Goal: Navigation & Orientation: Find specific page/section

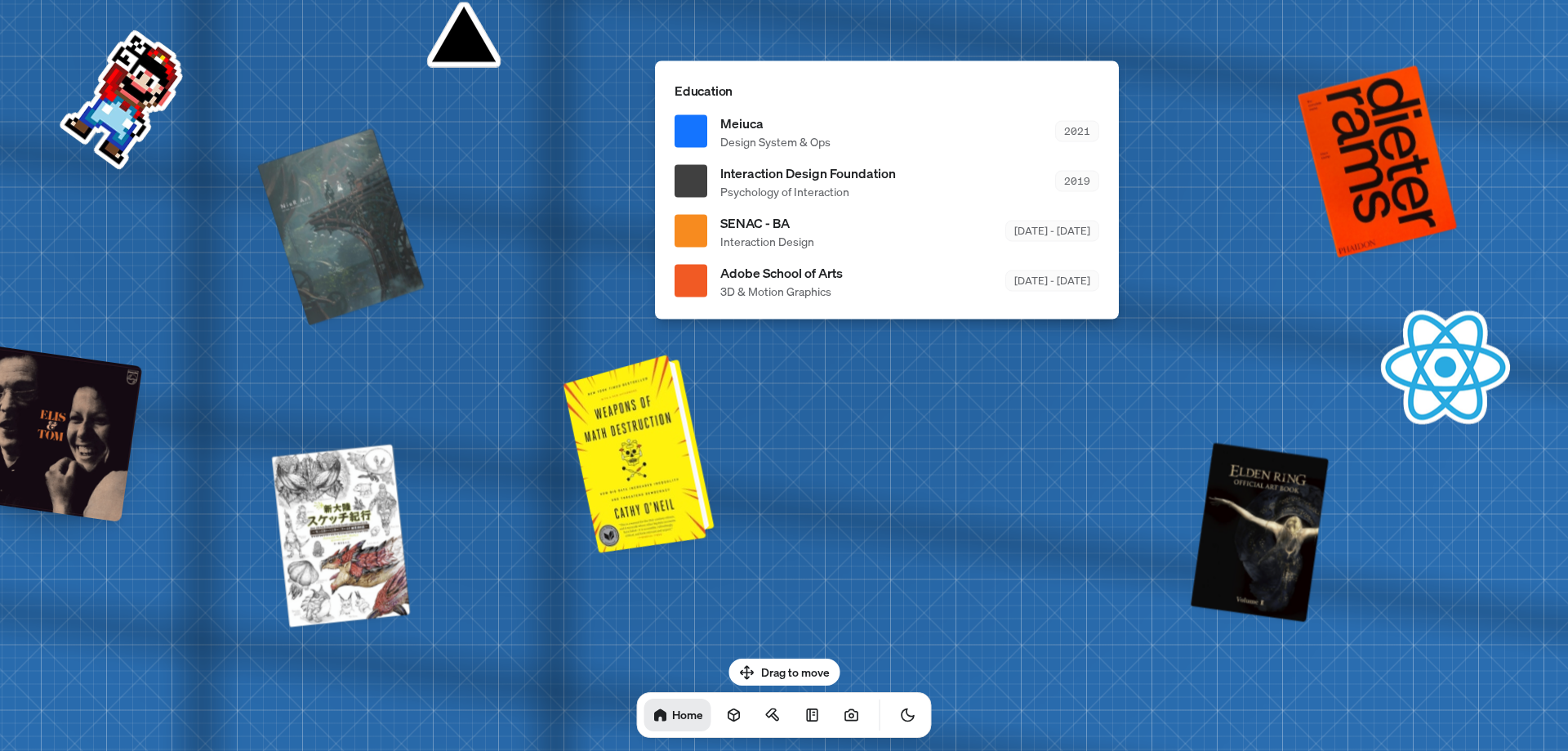
drag, startPoint x: 557, startPoint y: 410, endPoint x: 716, endPoint y: 486, distance: 176.2
click at [711, 486] on div at bounding box center [640, 451] width 138 height 190
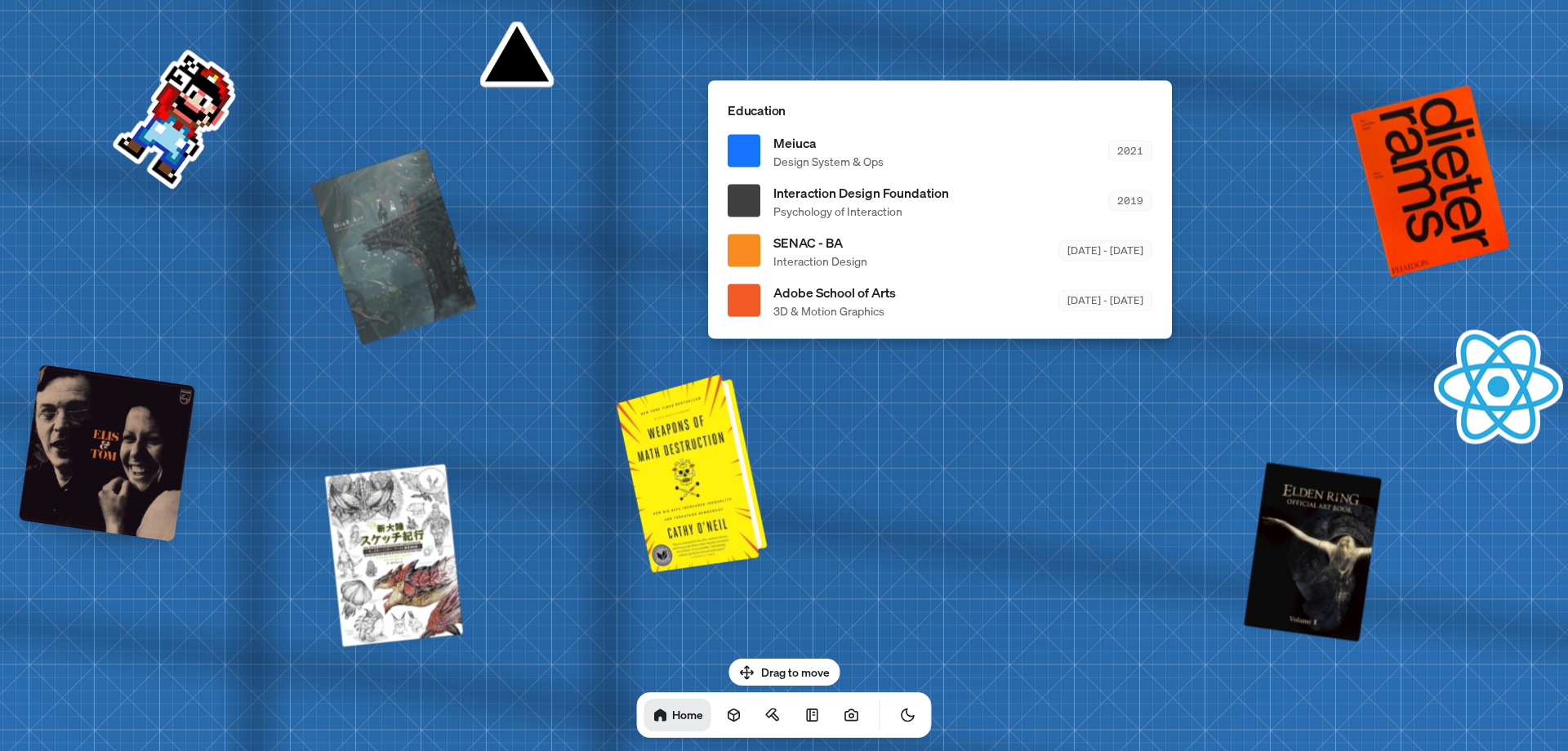
click at [694, 465] on div at bounding box center [694, 471] width 138 height 190
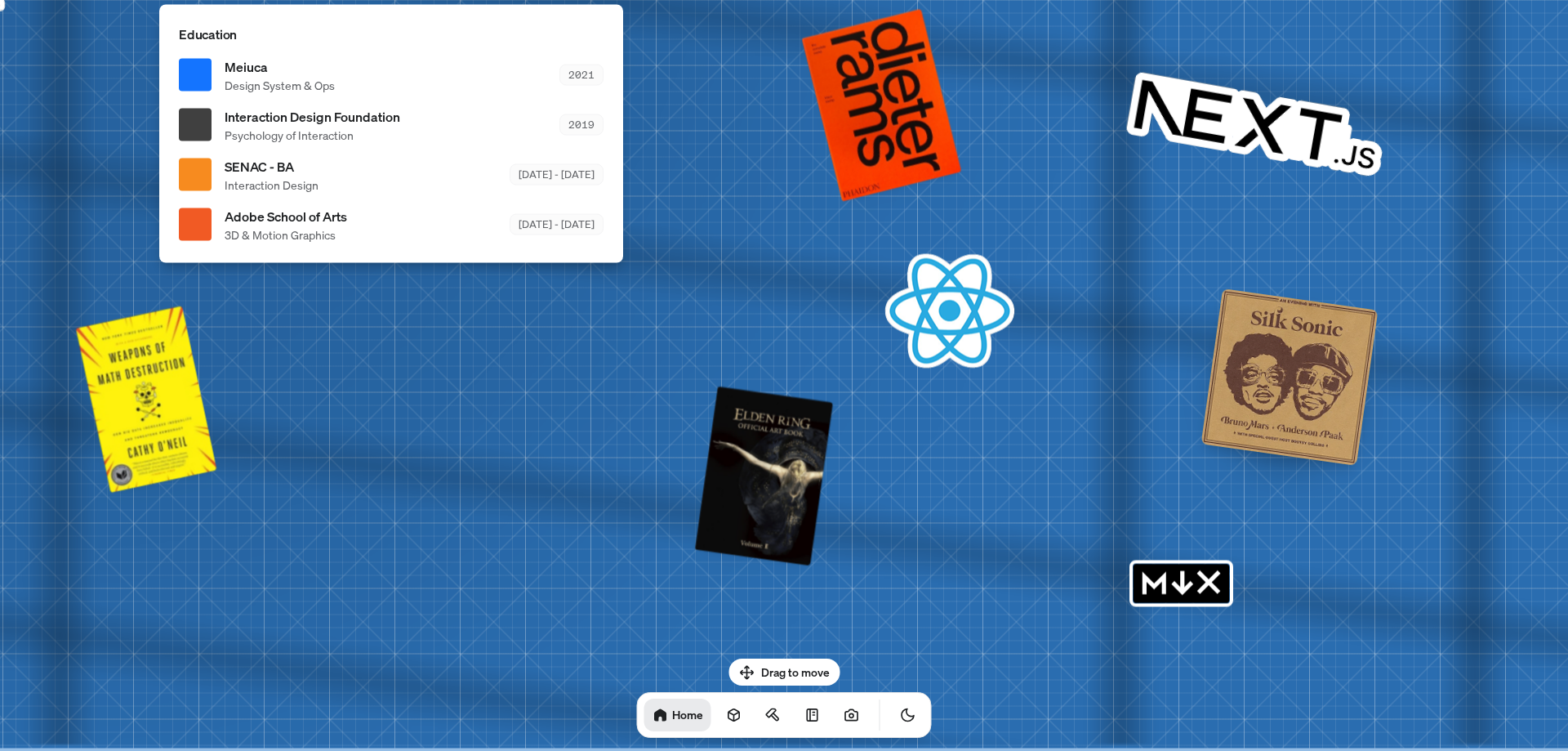
drag, startPoint x: 911, startPoint y: 538, endPoint x: 333, endPoint y: 352, distance: 607.2
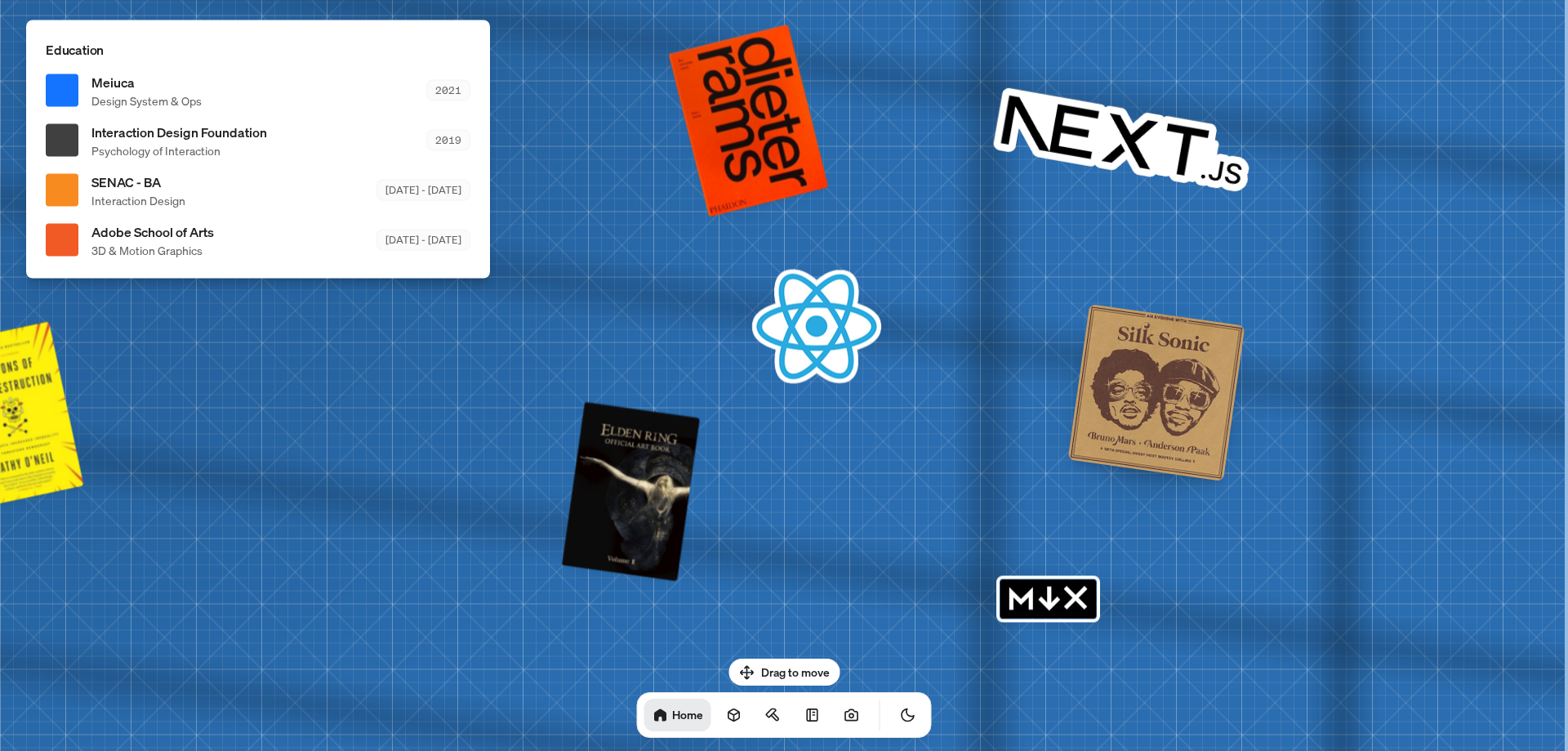
drag, startPoint x: 800, startPoint y: 425, endPoint x: 298, endPoint y: 457, distance: 503.0
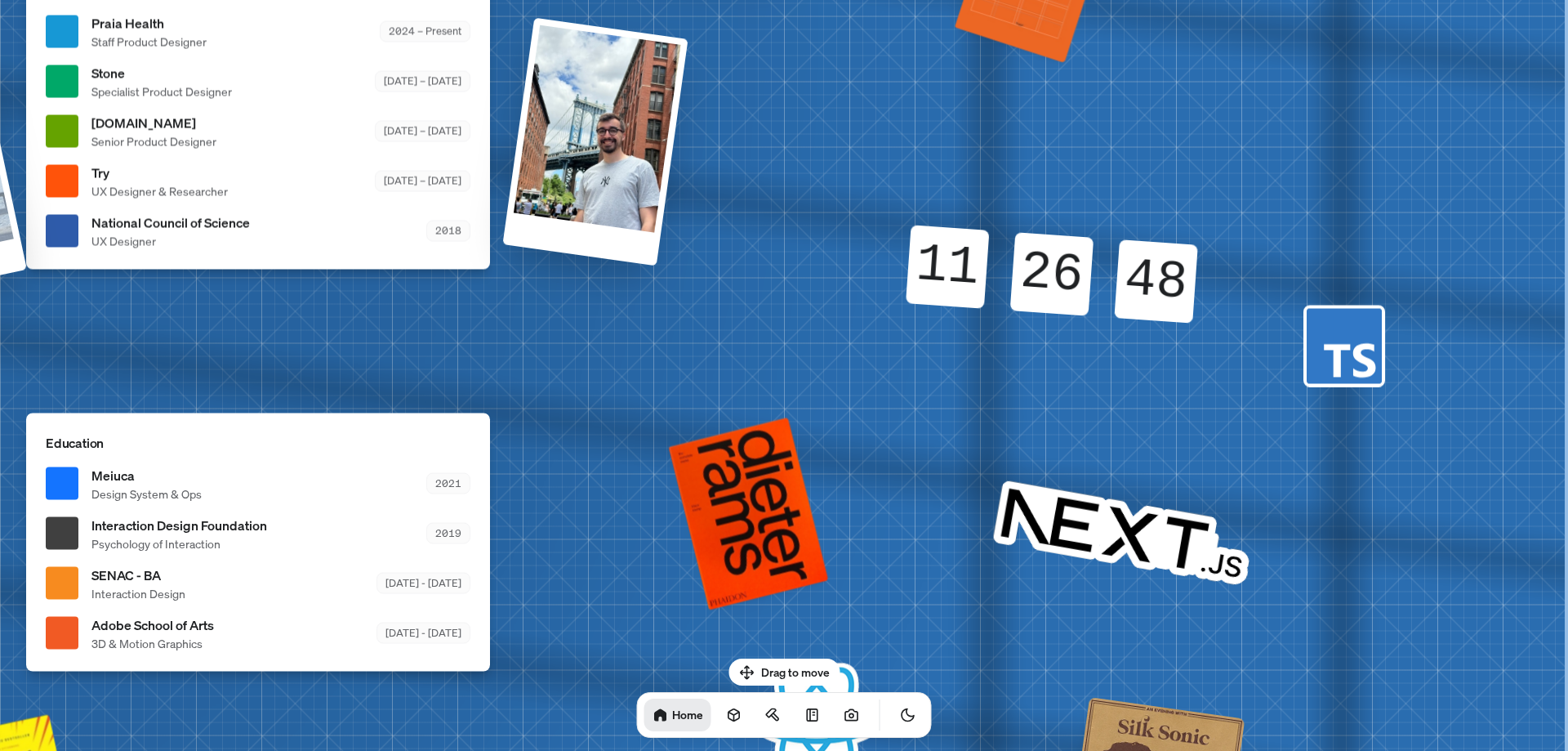
drag, startPoint x: 965, startPoint y: 375, endPoint x: 847, endPoint y: 737, distance: 380.7
click at [847, 737] on div "[PERSON_NAME] [PERSON_NAME] Design Engineer Welcome to my space on the internet…" at bounding box center [261, 31] width 2444 height 2140
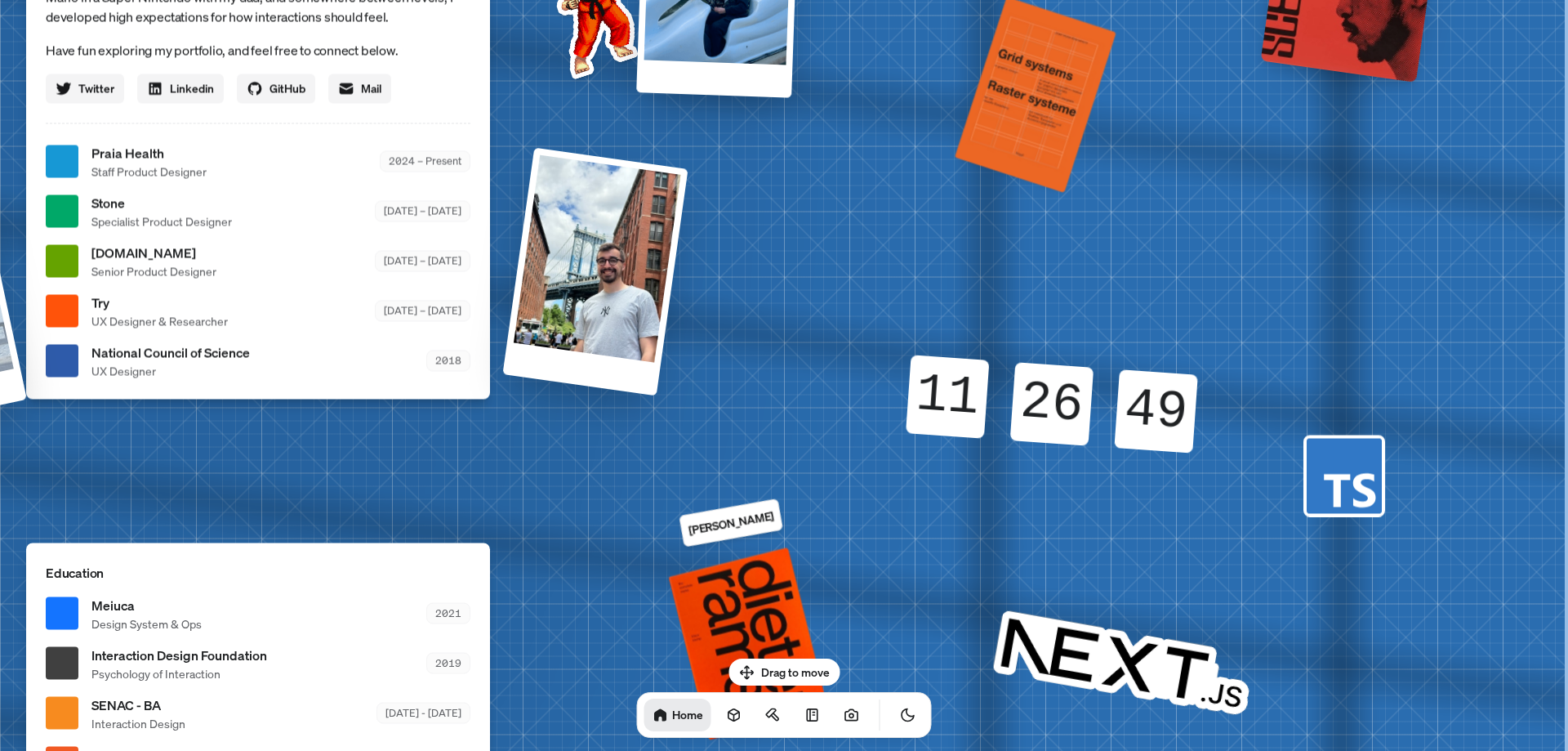
drag, startPoint x: 1116, startPoint y: 463, endPoint x: 811, endPoint y: 345, distance: 327.0
click at [753, 447] on div "[PERSON_NAME] [PERSON_NAME] Design Engineer Welcome to my space on the internet…" at bounding box center [261, 161] width 2444 height 2140
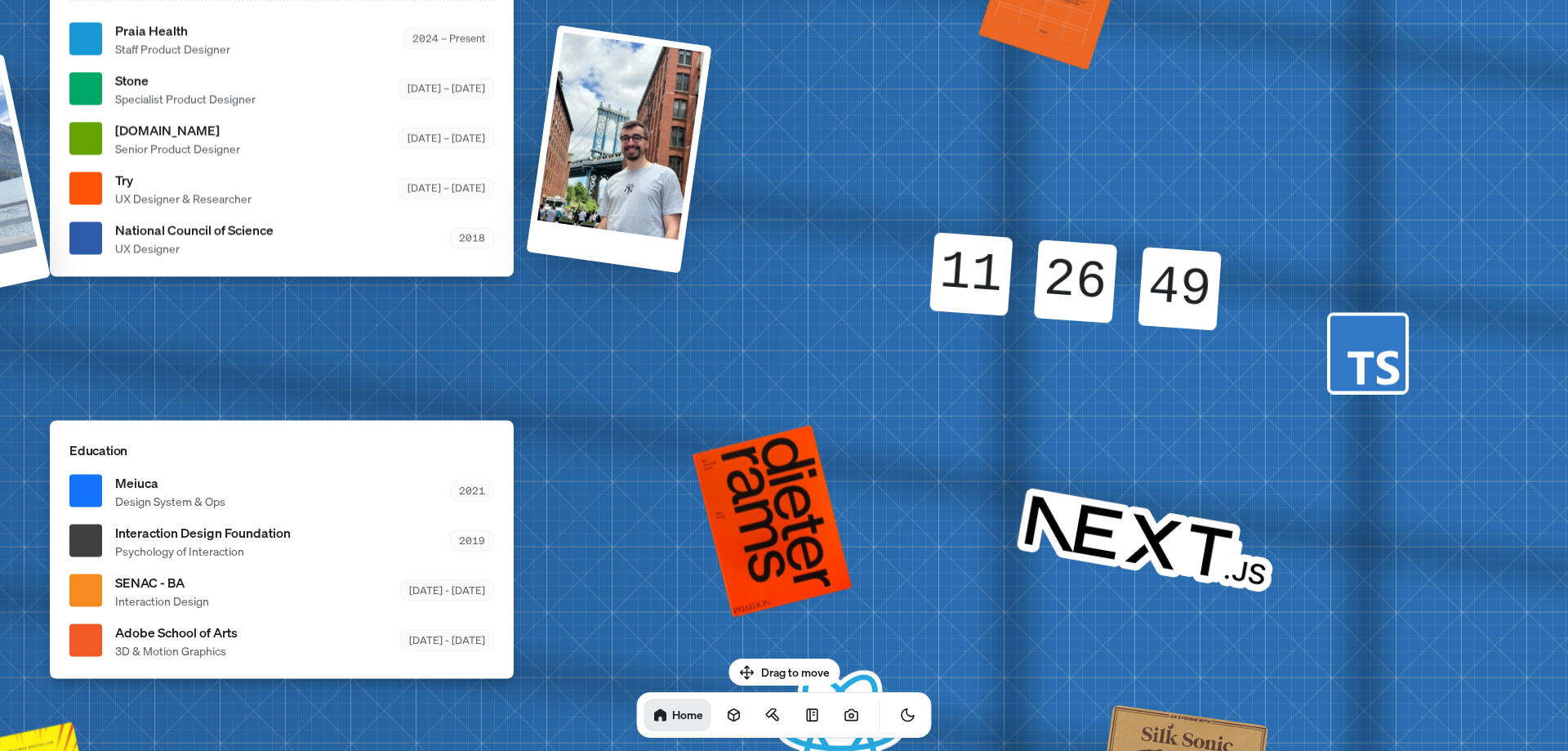
drag, startPoint x: 947, startPoint y: 285, endPoint x: 1105, endPoint y: 247, distance: 162.5
click at [1012, 252] on div "11" at bounding box center [970, 273] width 83 height 83
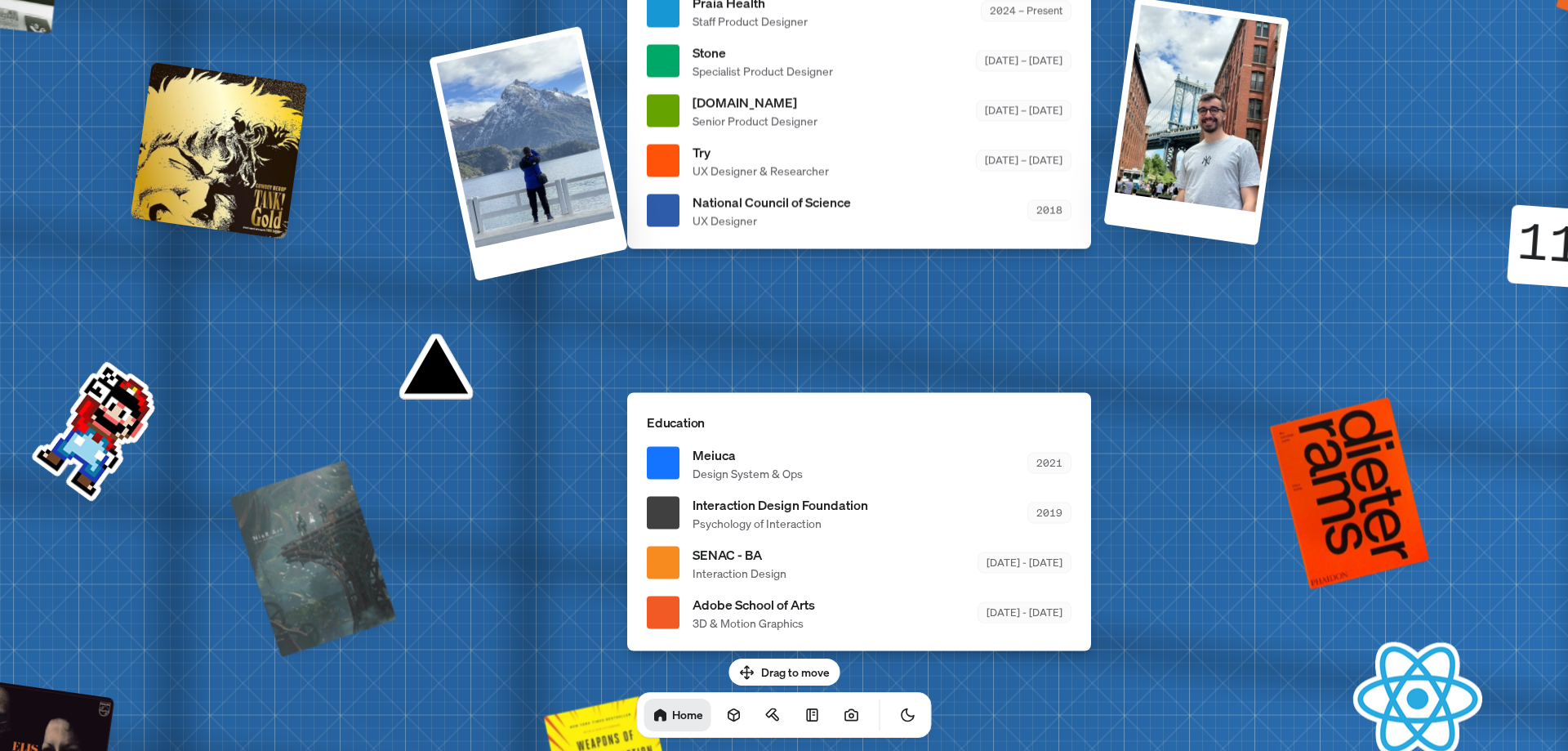
drag, startPoint x: 771, startPoint y: 332, endPoint x: 1242, endPoint y: 332, distance: 471.0
click at [1250, 332] on div "[PERSON_NAME] [PERSON_NAME] Design Engineer Welcome to my space on the internet…" at bounding box center [862, 11] width 2444 height 2140
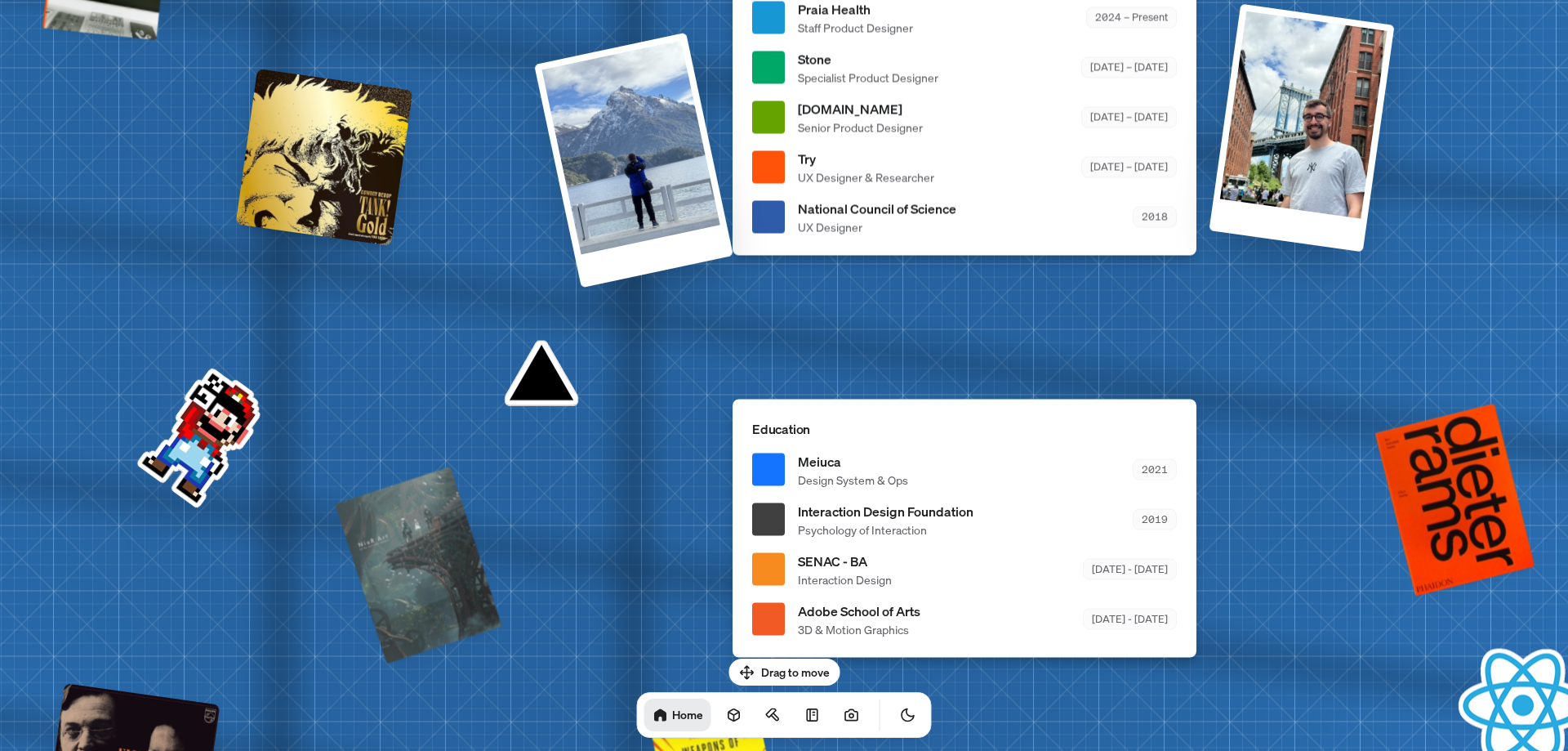
drag, startPoint x: 492, startPoint y: 313, endPoint x: 981, endPoint y: 320, distance: 489.1
click at [981, 320] on div "[PERSON_NAME] [PERSON_NAME] Design Engineer Welcome to my space on the internet…" at bounding box center [968, 18] width 2444 height 2140
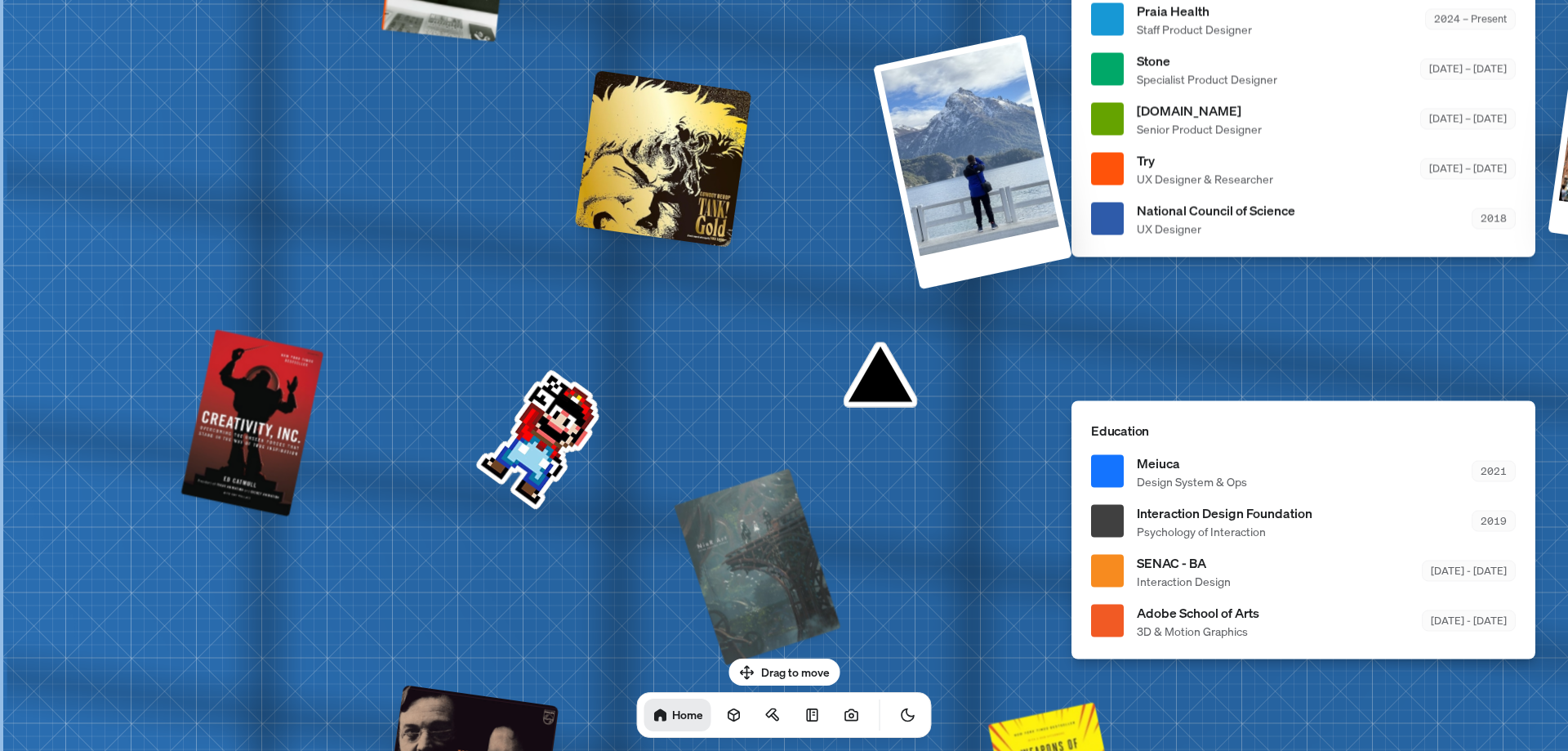
click at [543, 424] on div "[PERSON_NAME] [PERSON_NAME] Design Engineer Welcome to my space on the internet…" at bounding box center [1306, 19] width 2444 height 2140
click at [627, 119] on div at bounding box center [663, 158] width 177 height 177
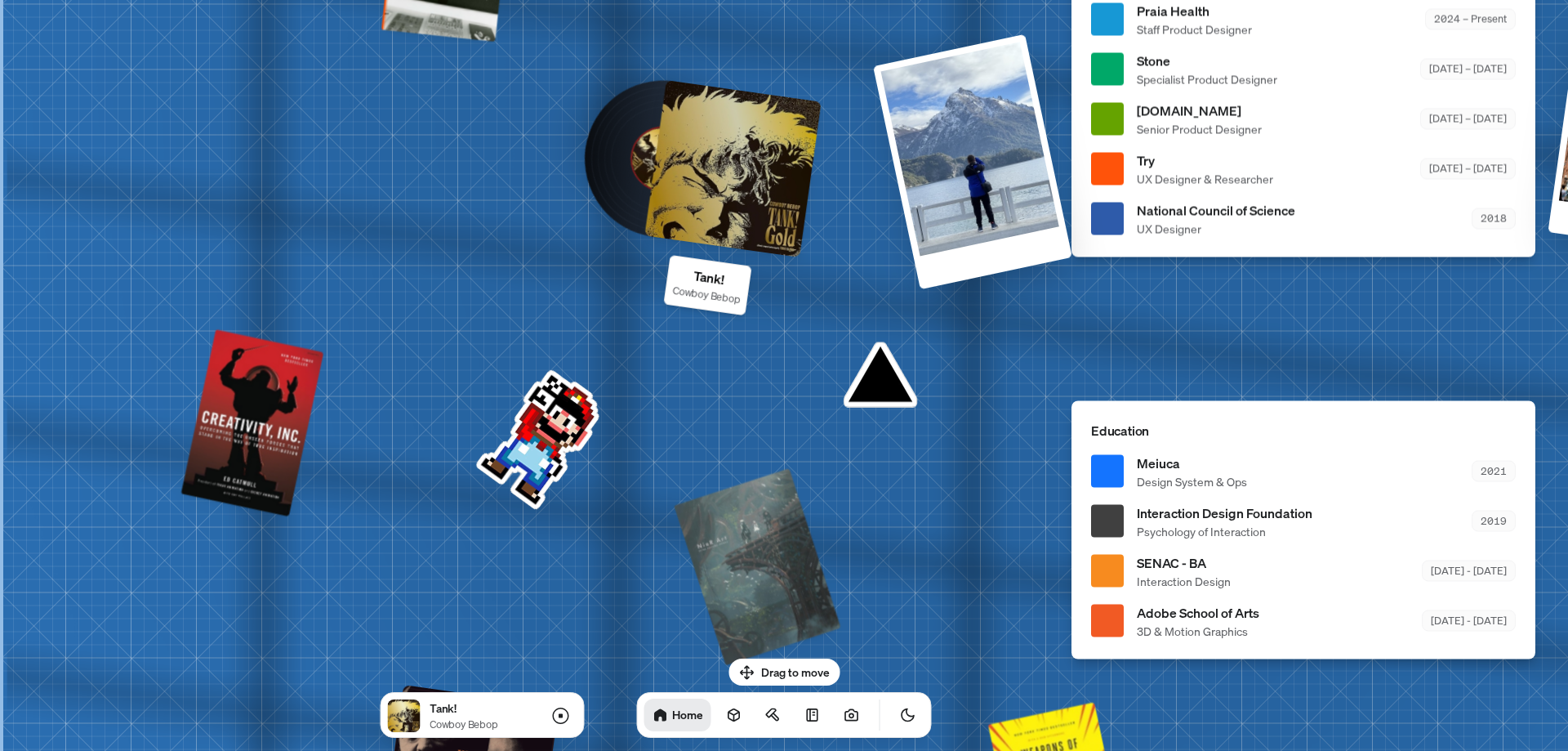
click at [710, 184] on div at bounding box center [732, 168] width 177 height 177
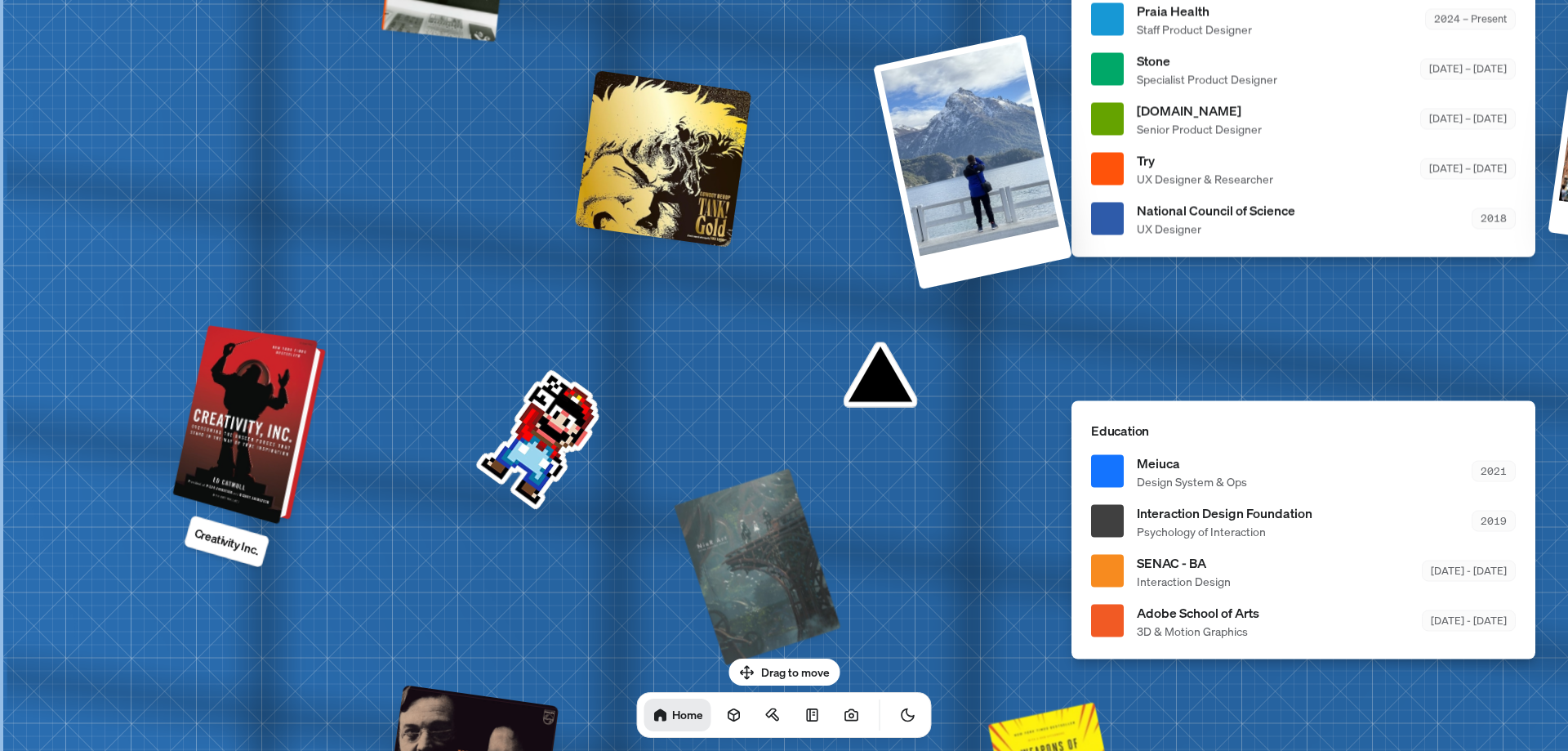
click at [250, 396] on div at bounding box center [252, 425] width 141 height 192
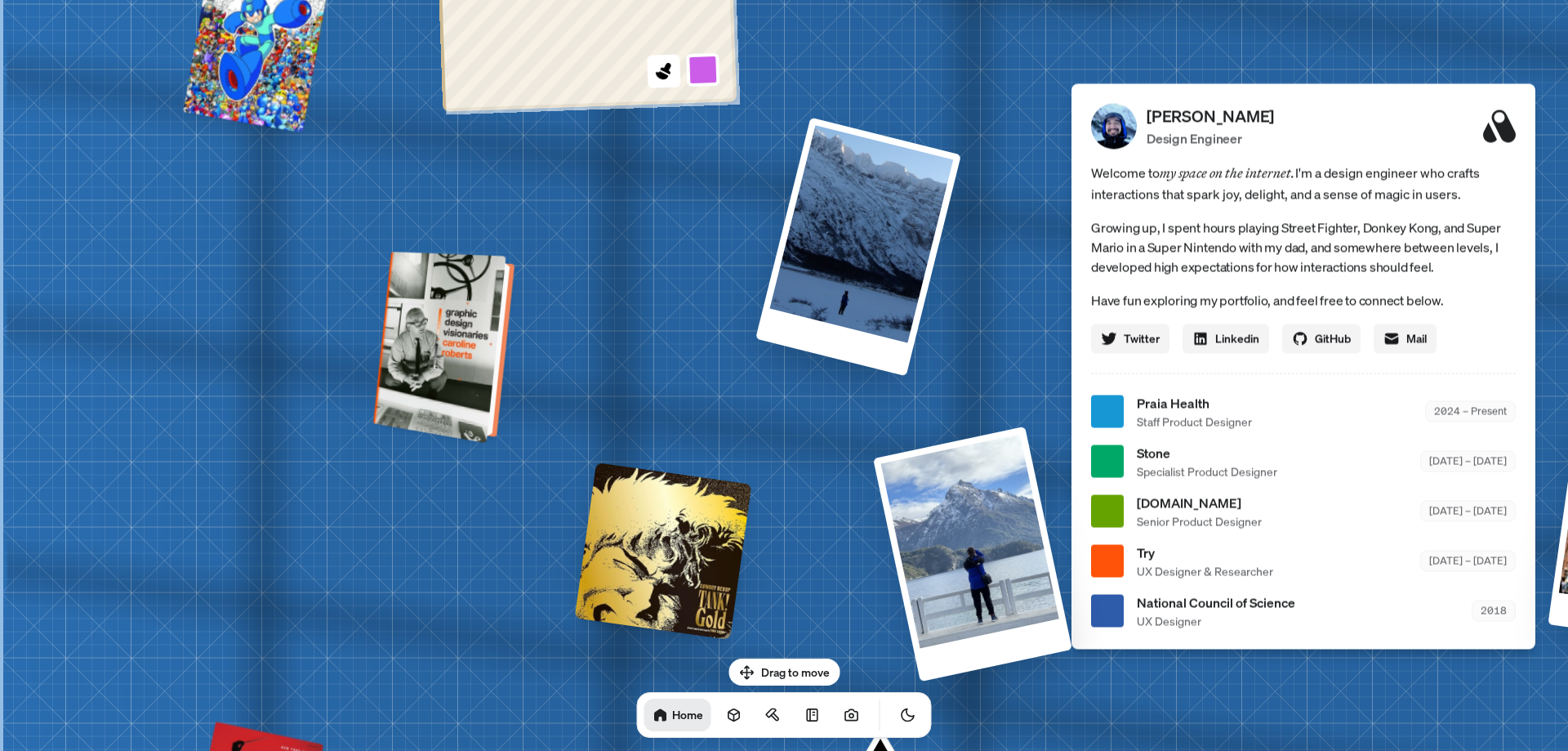
click at [453, 355] on div at bounding box center [445, 347] width 128 height 184
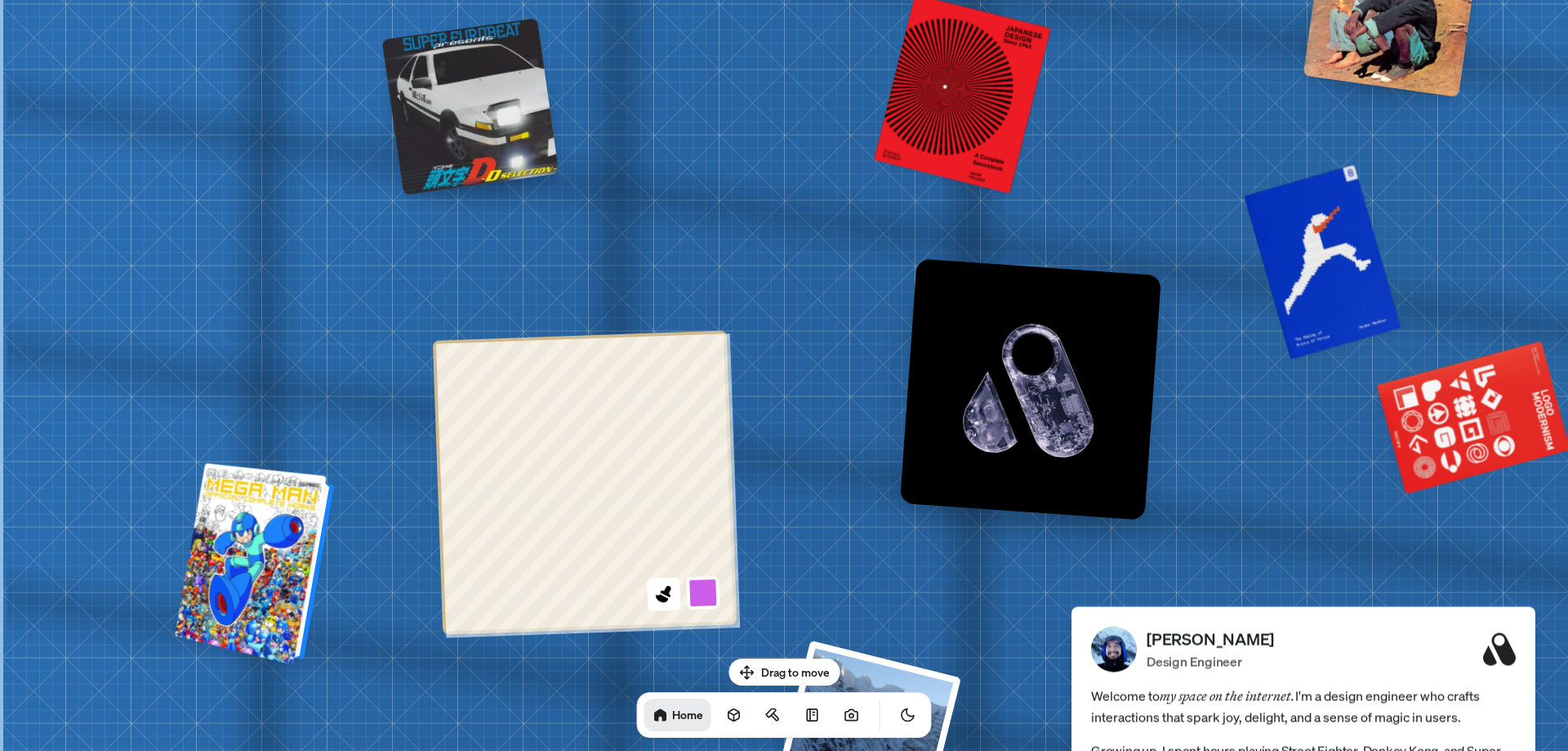
click at [277, 512] on div at bounding box center [257, 563] width 147 height 194
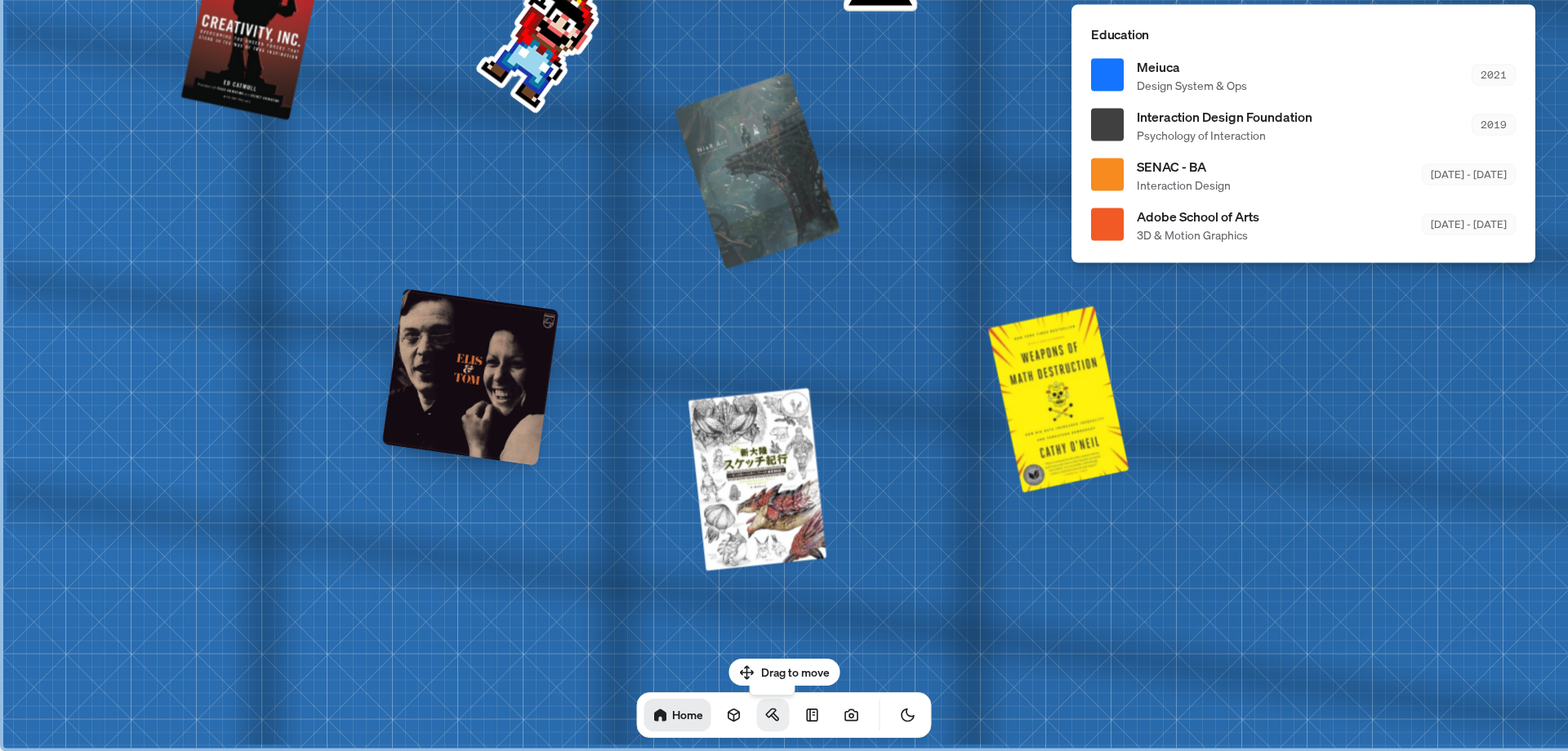
click at [766, 715] on icon at bounding box center [771, 713] width 10 height 8
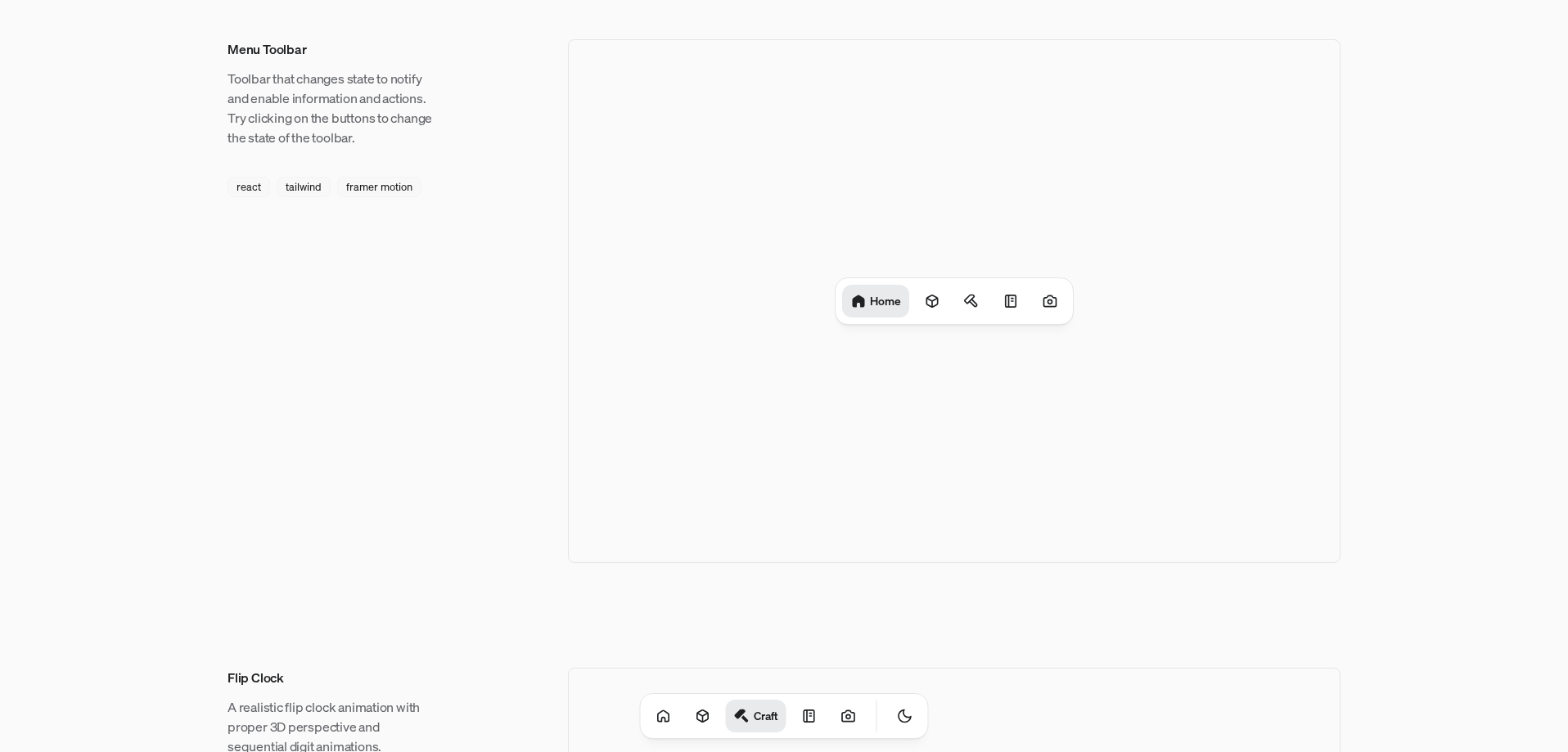
drag, startPoint x: 746, startPoint y: 224, endPoint x: 756, endPoint y: 343, distance: 119.4
click at [756, 343] on div "Home" at bounding box center [954, 300] width 773 height 523
drag, startPoint x: 685, startPoint y: 324, endPoint x: 759, endPoint y: 340, distance: 75.7
click at [744, 337] on div "Home" at bounding box center [954, 300] width 773 height 523
click at [981, 307] on div at bounding box center [970, 300] width 32 height 32
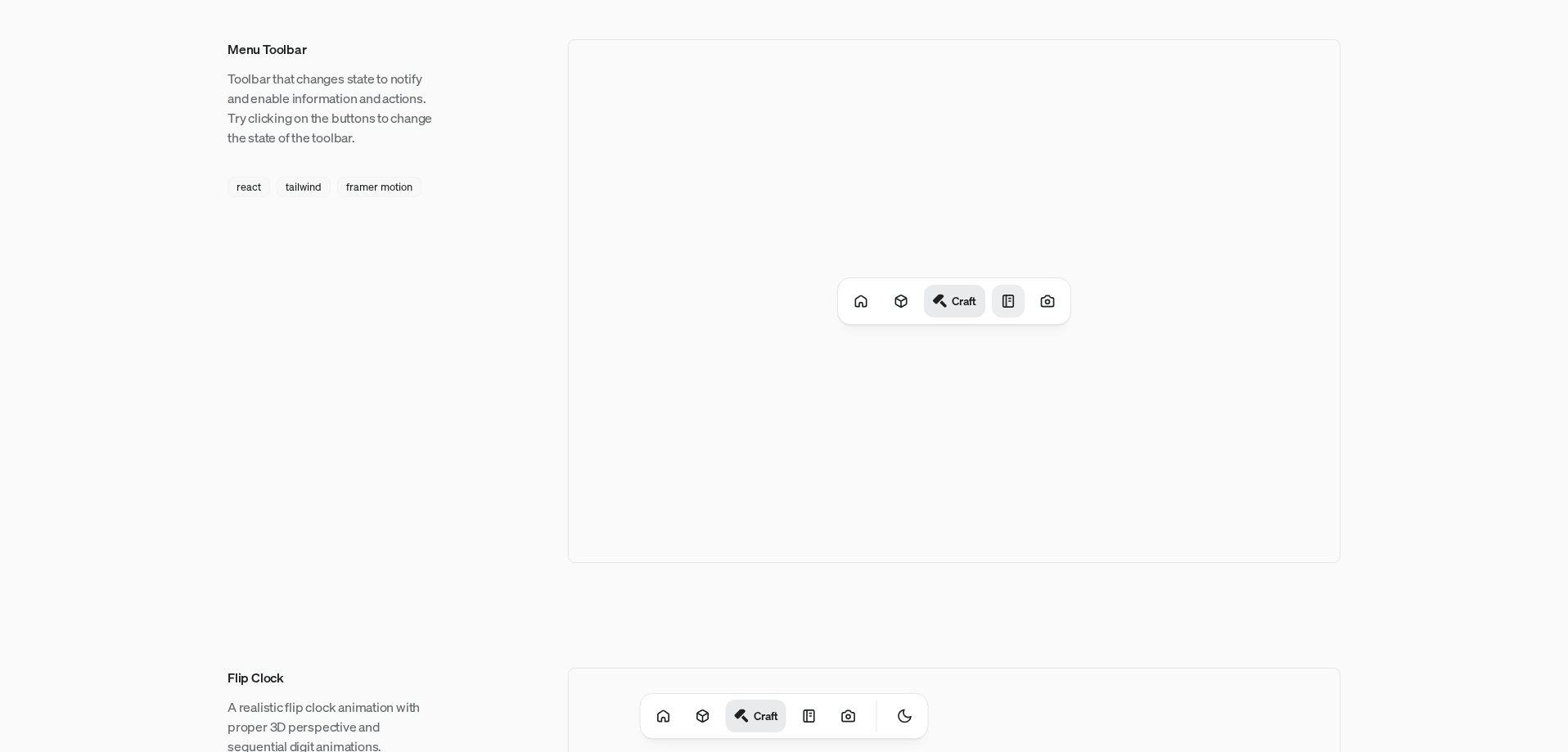
click at [1000, 309] on div at bounding box center [1008, 300] width 32 height 32
click at [1032, 312] on div "Craft Notes" at bounding box center [954, 300] width 237 height 46
click at [1044, 310] on div at bounding box center [1049, 300] width 32 height 32
click at [895, 295] on icon at bounding box center [894, 301] width 11 height 13
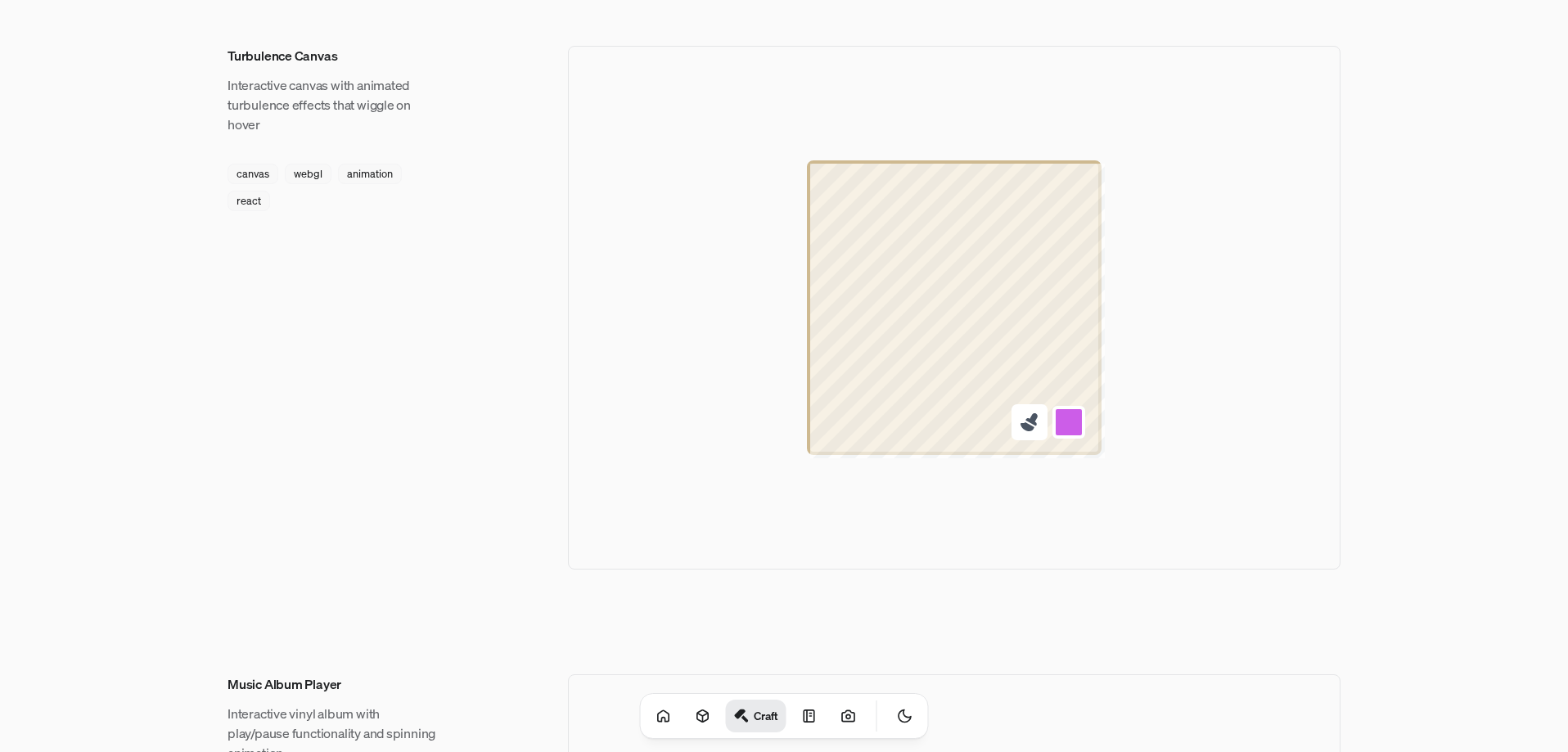
scroll to position [1881, 0]
click at [1062, 418] on button at bounding box center [1068, 419] width 36 height 36
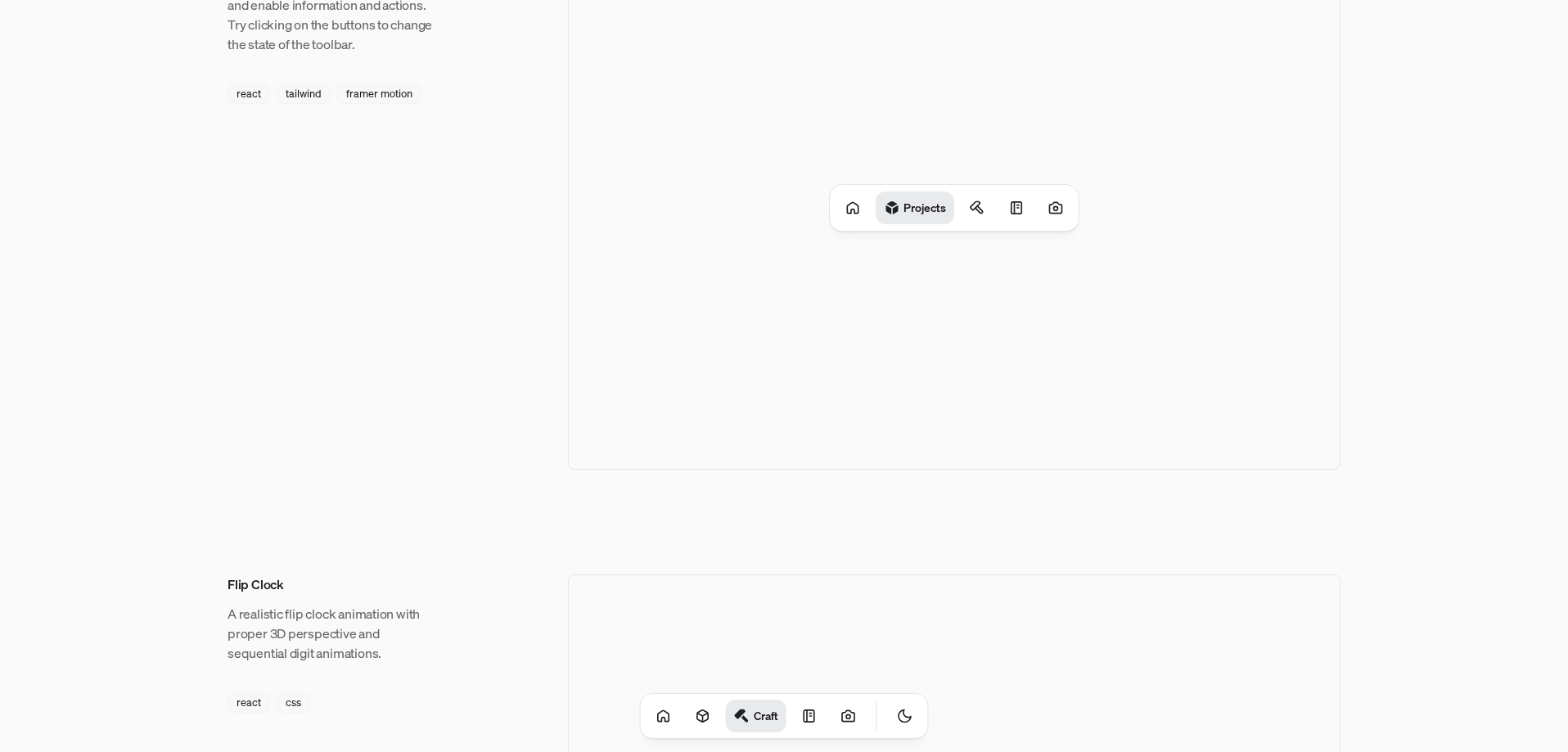
scroll to position [0, 0]
